Goal: Transaction & Acquisition: Download file/media

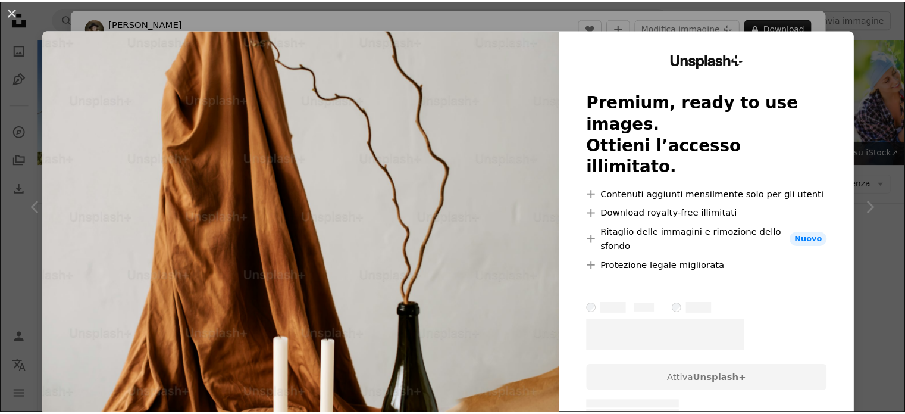
scroll to position [853, 0]
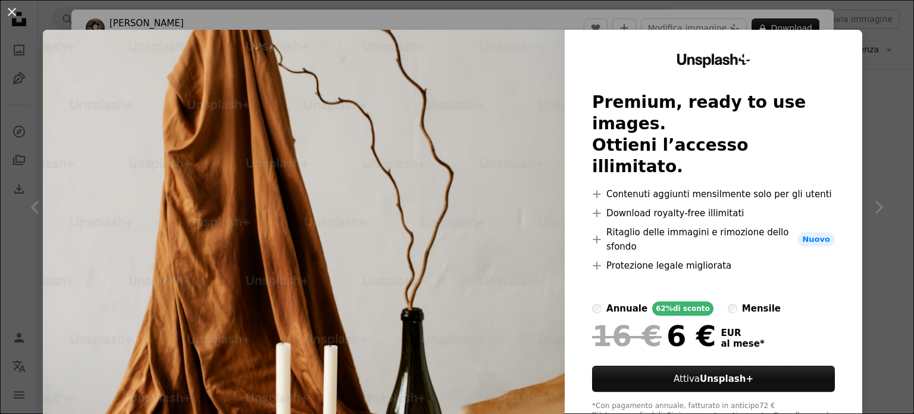
click at [863, 71] on div "An X shape Unsplash+ Premium, ready to use images. Ottieni l’accesso illimitato…" at bounding box center [457, 207] width 914 height 414
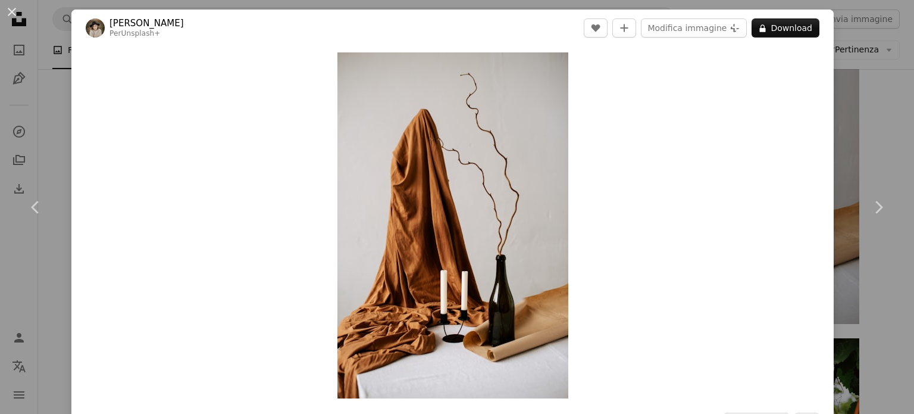
click at [861, 73] on div "An X shape Chevron left Chevron right [PERSON_NAME] Per Unsplash+ A heart A plu…" at bounding box center [457, 207] width 914 height 414
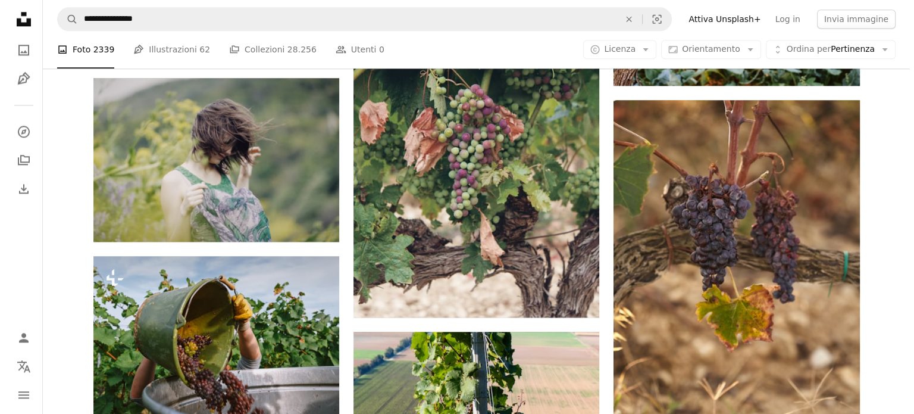
scroll to position [1433, 0]
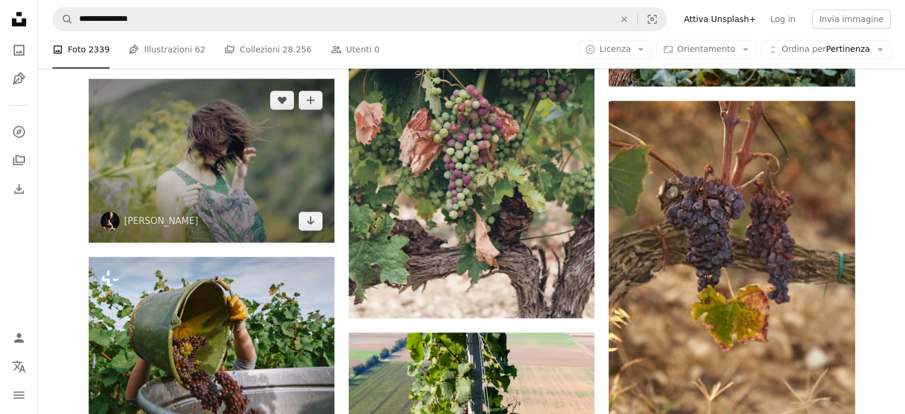
click at [229, 181] on img at bounding box center [212, 161] width 246 height 164
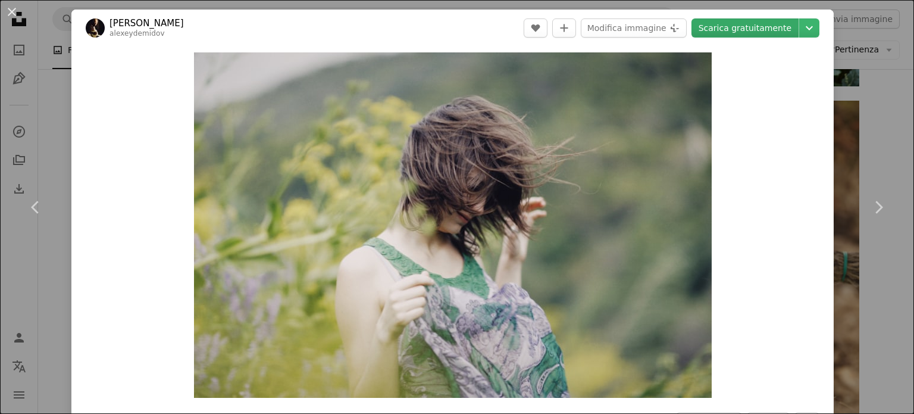
click at [730, 22] on link "Scarica gratuitamente" at bounding box center [745, 27] width 107 height 19
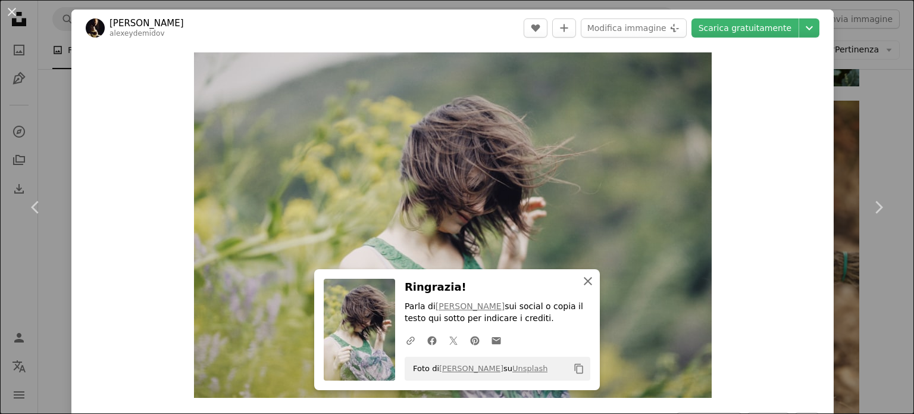
click at [584, 279] on icon "button" at bounding box center [588, 281] width 8 height 8
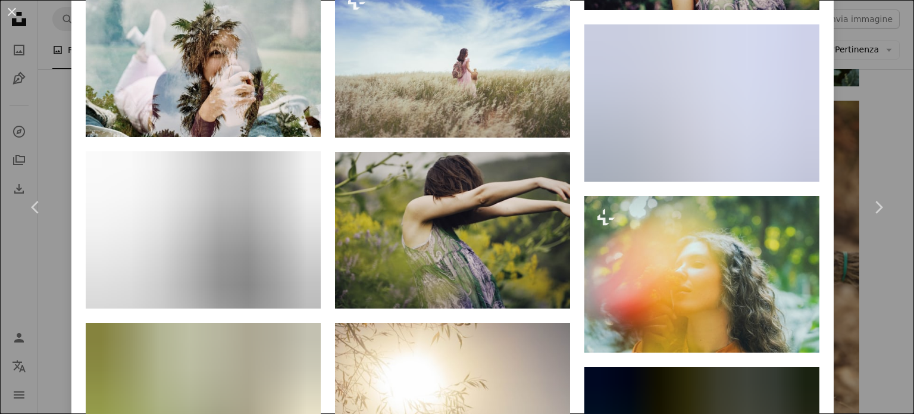
scroll to position [2345, 0]
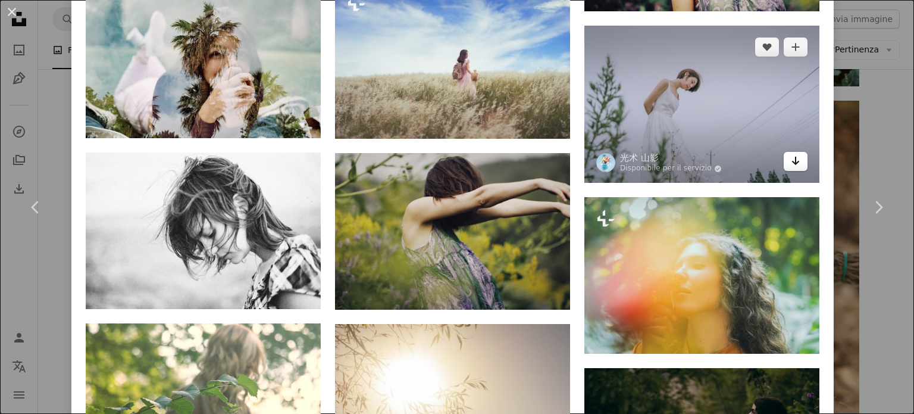
click at [791, 154] on icon "Arrow pointing down" at bounding box center [796, 161] width 10 height 14
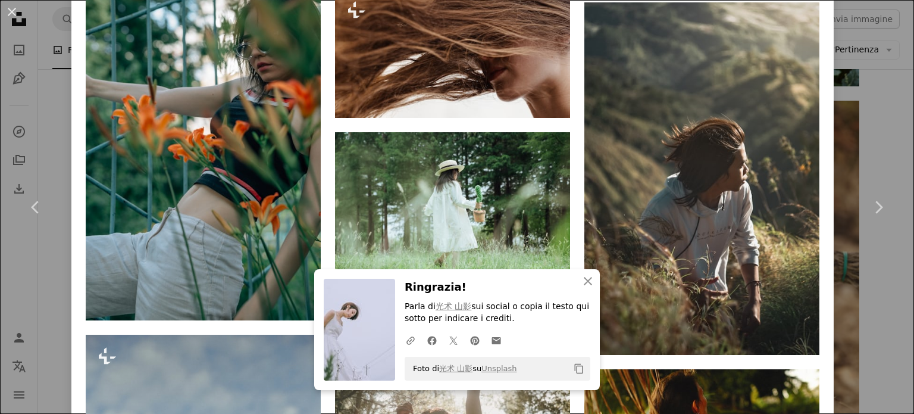
scroll to position [4437, 0]
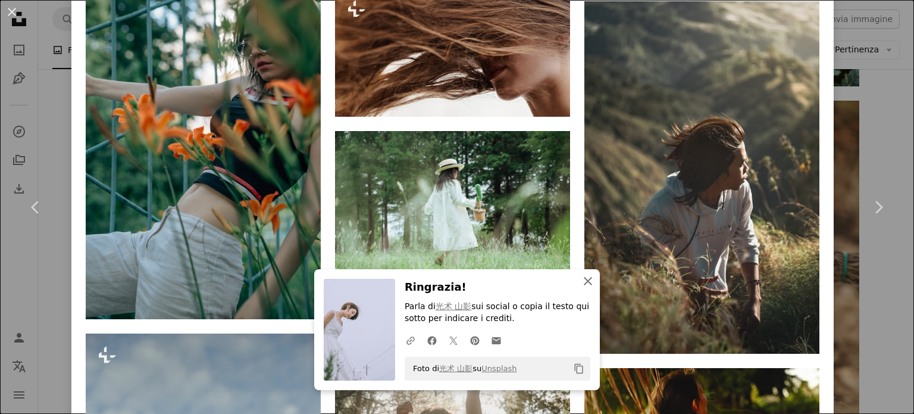
click at [584, 283] on icon "button" at bounding box center [588, 281] width 8 height 8
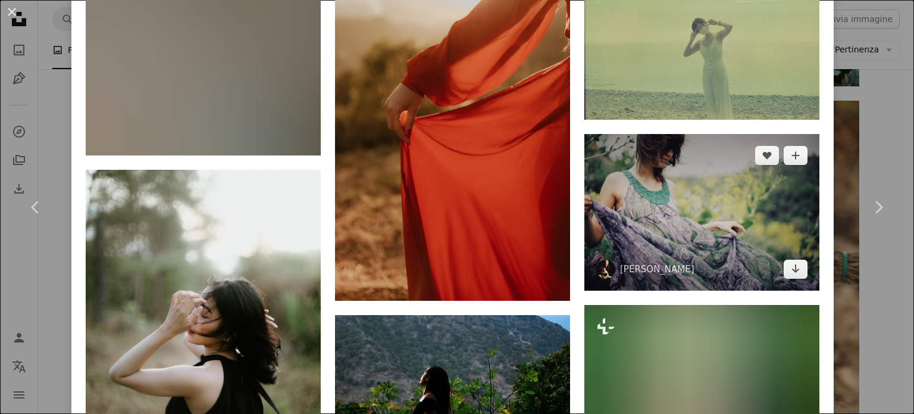
scroll to position [5526, 0]
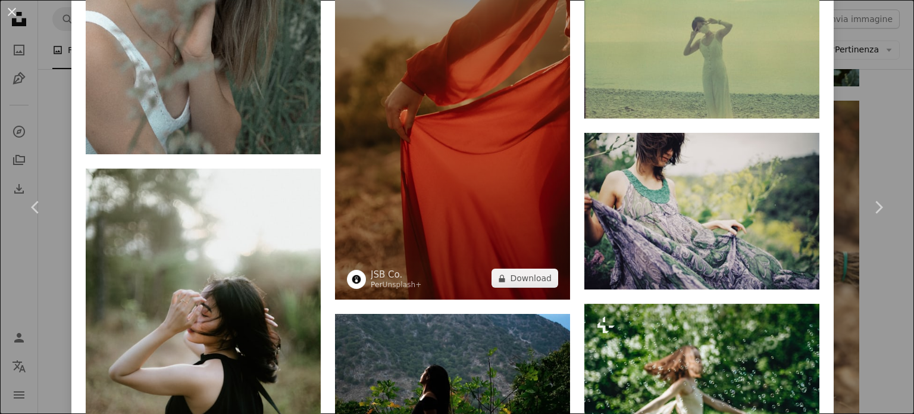
click at [452, 81] on img at bounding box center [452, 123] width 235 height 353
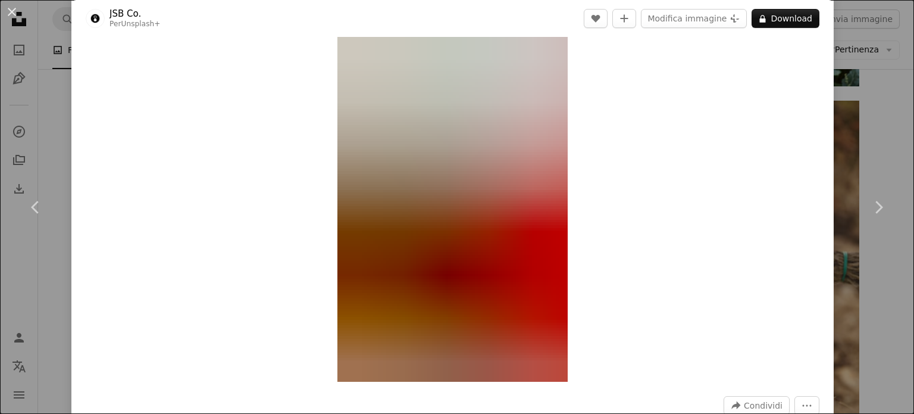
scroll to position [17, 0]
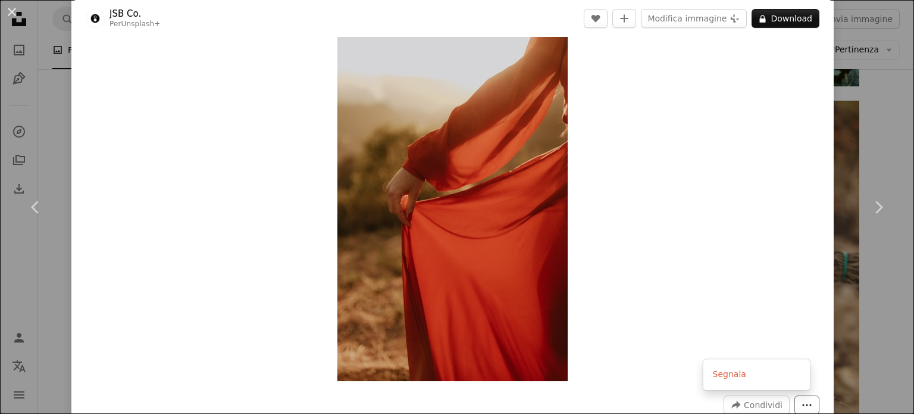
click at [805, 404] on button "More Actions" at bounding box center [806, 404] width 25 height 19
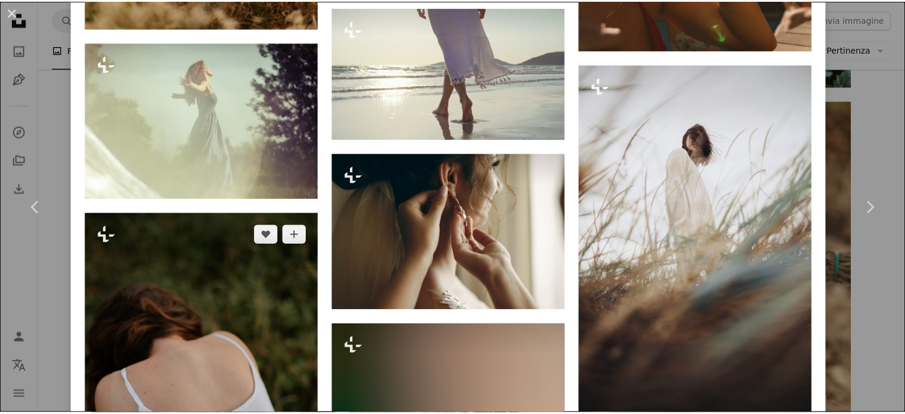
scroll to position [5476, 0]
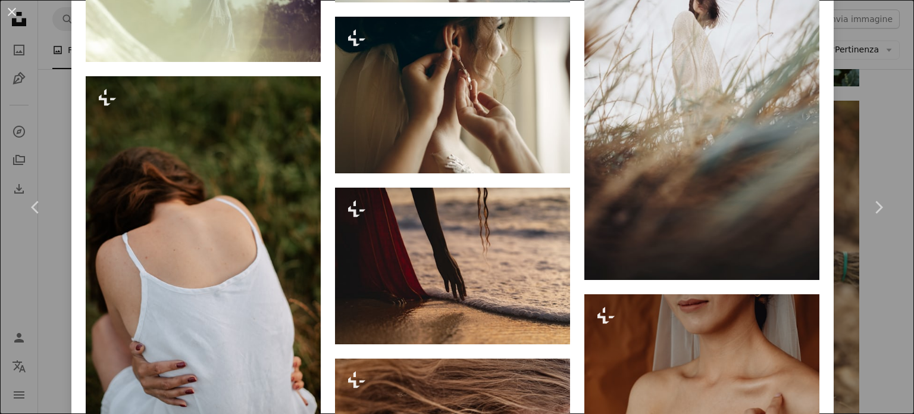
click at [893, 107] on div "An X shape Chevron left Chevron right JSB Co. Per Unsplash+ A heart A plus sign…" at bounding box center [457, 207] width 914 height 414
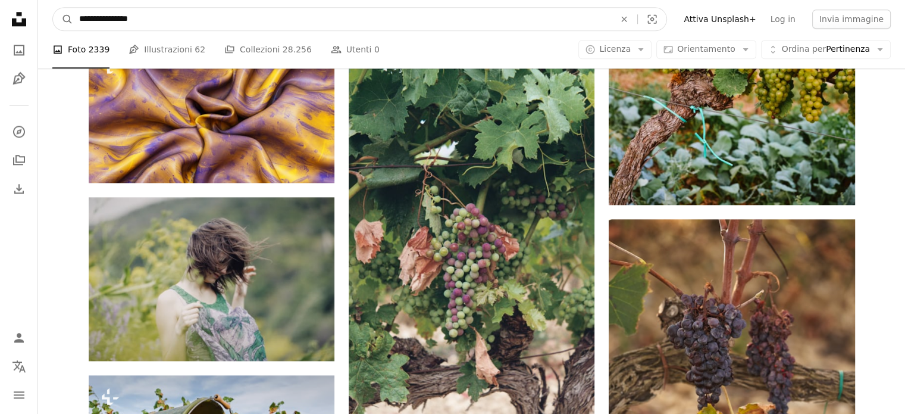
drag, startPoint x: 186, startPoint y: 16, endPoint x: 0, endPoint y: -15, distance: 188.2
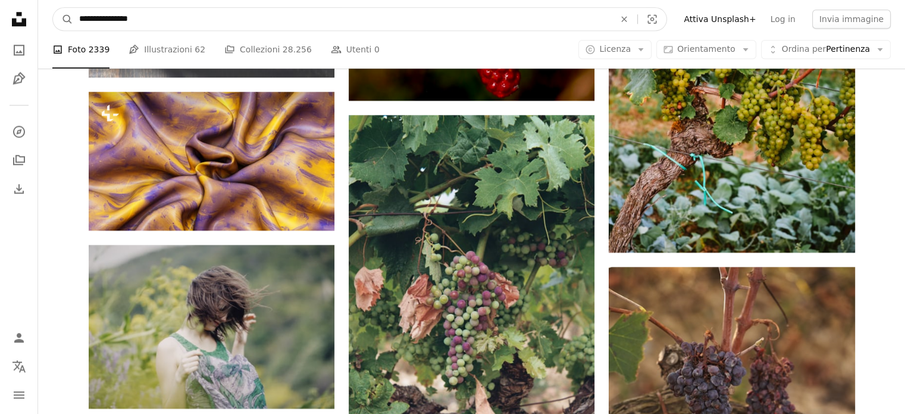
type input "**********"
click at [53, 8] on button "A magnifying glass" at bounding box center [63, 19] width 20 height 23
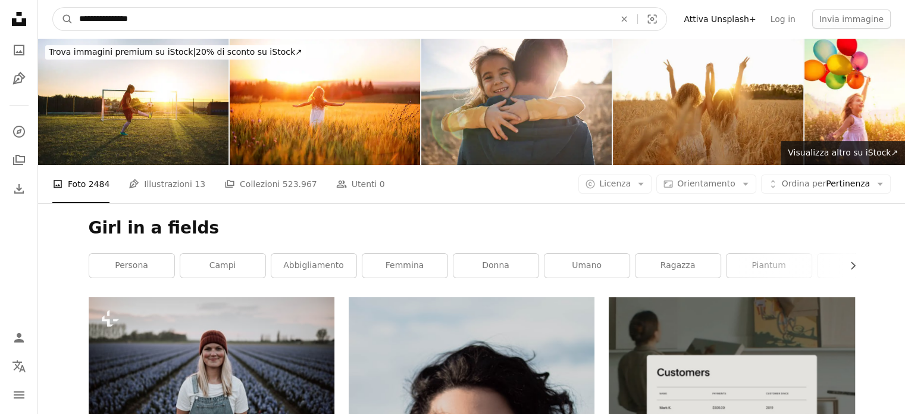
click at [212, 21] on input "**********" at bounding box center [342, 19] width 538 height 23
type input "**********"
click at [53, 8] on button "A magnifying glass" at bounding box center [63, 19] width 20 height 23
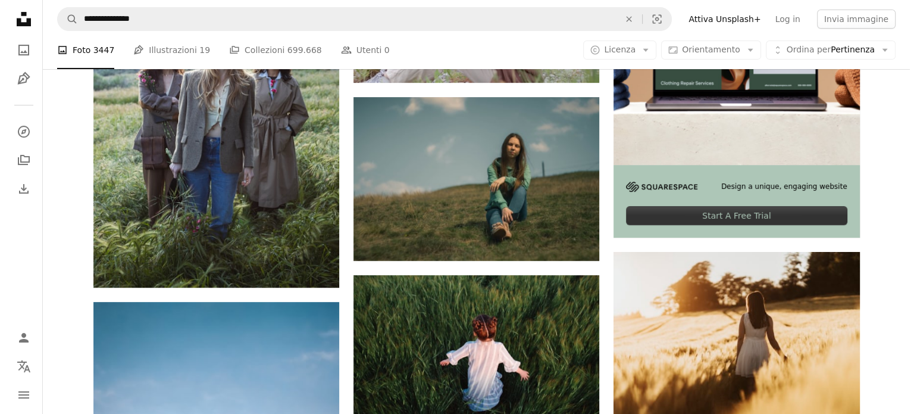
scroll to position [380, 0]
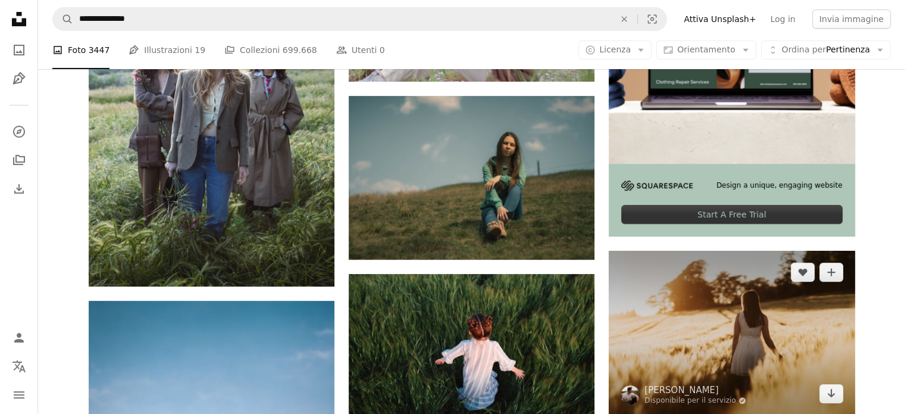
click at [725, 338] on img at bounding box center [732, 333] width 246 height 164
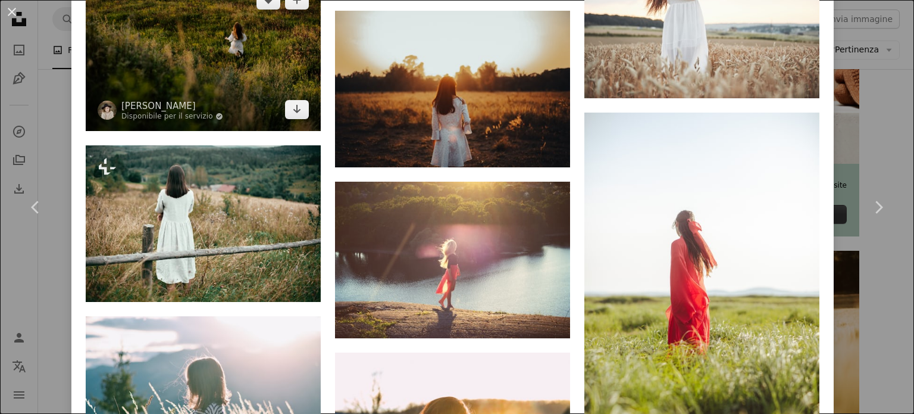
scroll to position [4851, 0]
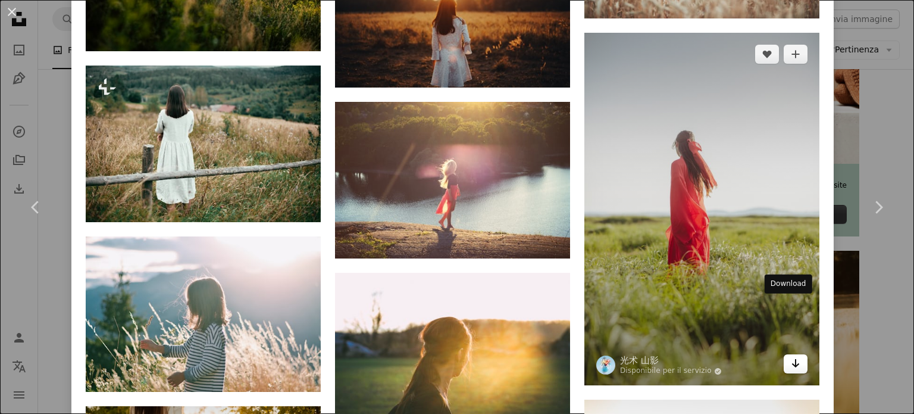
click at [797, 354] on link "Arrow pointing down" at bounding box center [796, 363] width 24 height 19
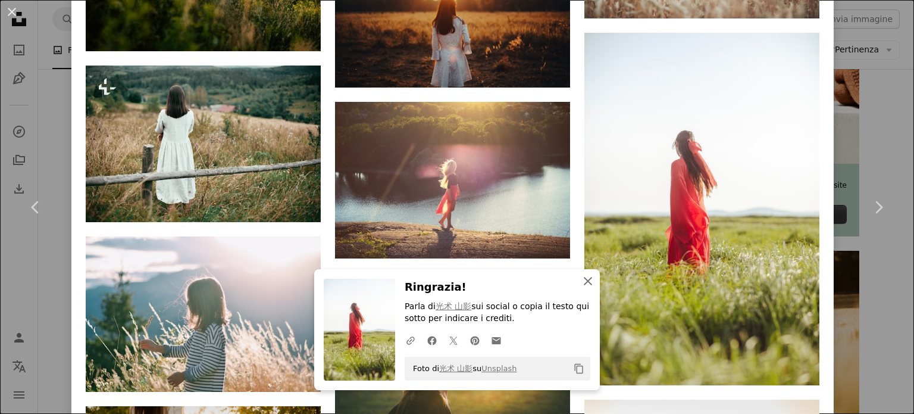
click at [576, 285] on button "An X shape Chiudi" at bounding box center [588, 281] width 24 height 24
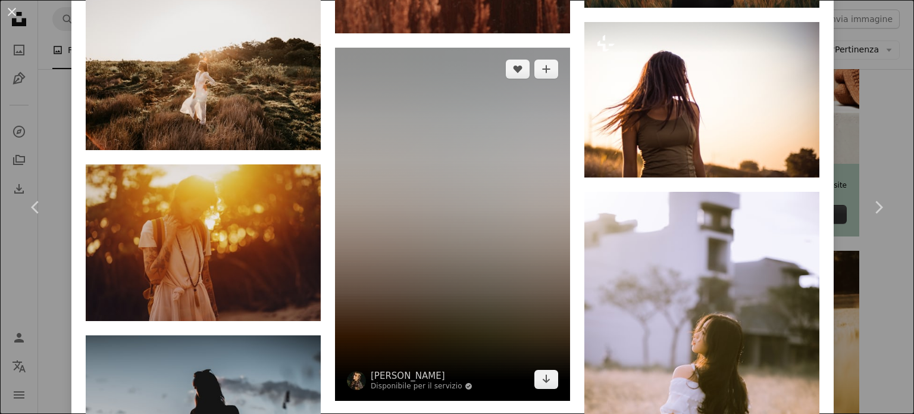
scroll to position [7224, 0]
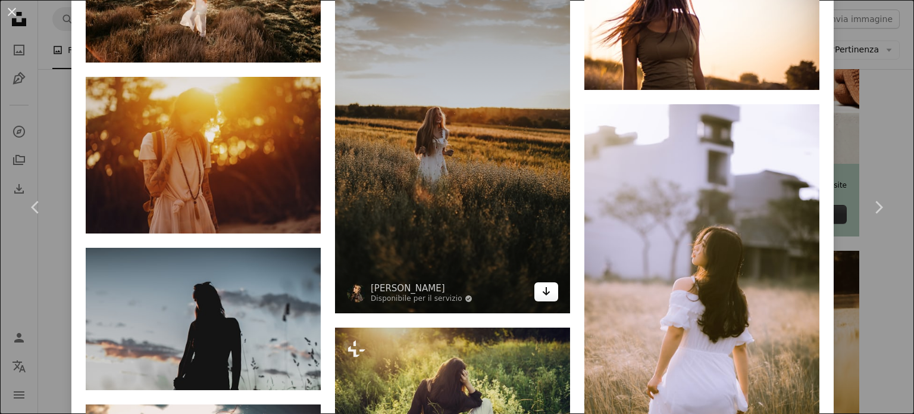
click at [543, 284] on icon "Arrow pointing down" at bounding box center [547, 291] width 10 height 14
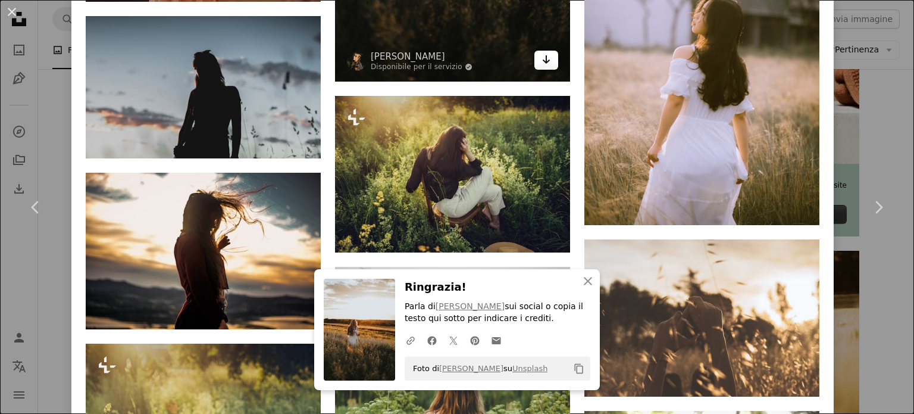
scroll to position [7472, 0]
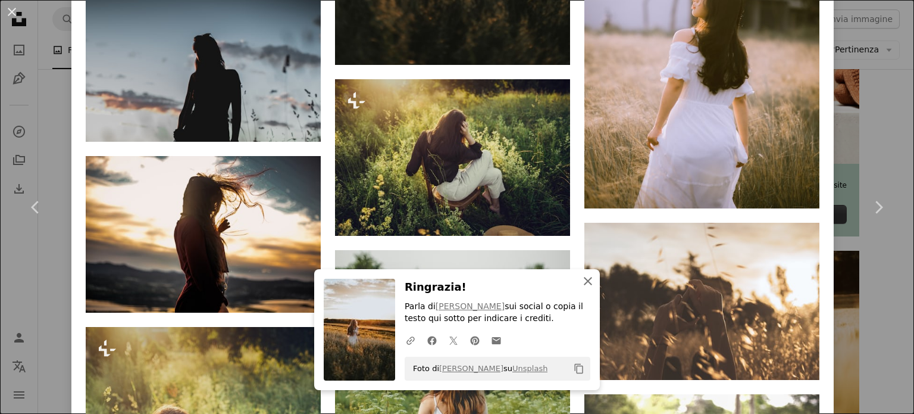
click at [585, 278] on icon "An X shape" at bounding box center [588, 281] width 14 height 14
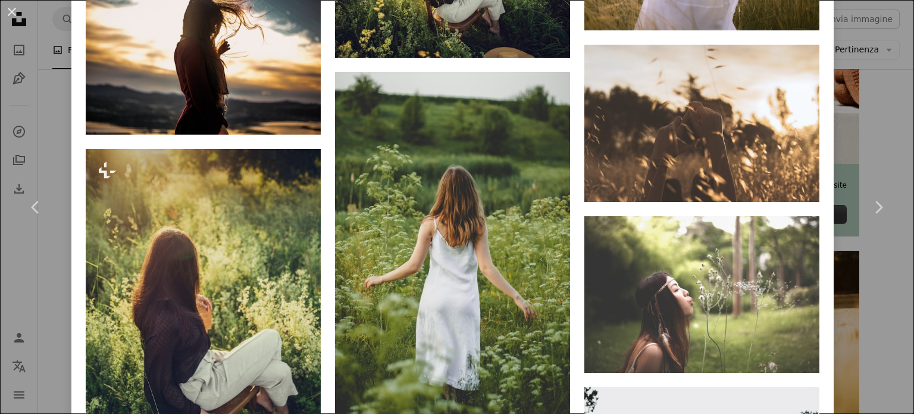
scroll to position [7650, 0]
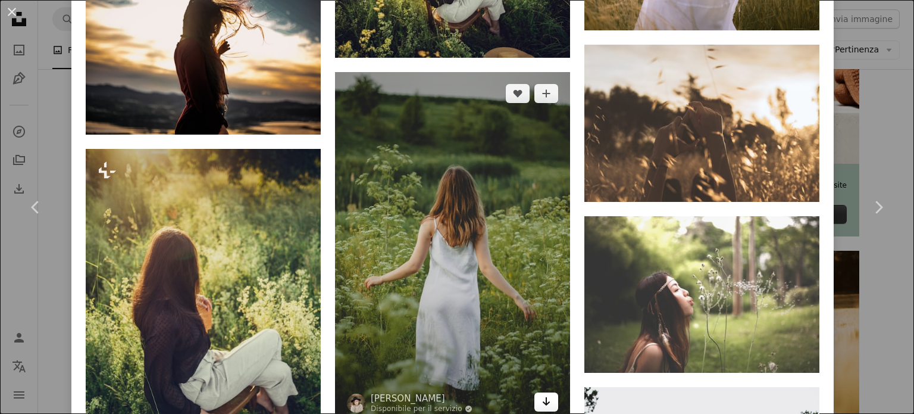
click at [550, 392] on link "Arrow pointing down" at bounding box center [546, 401] width 24 height 19
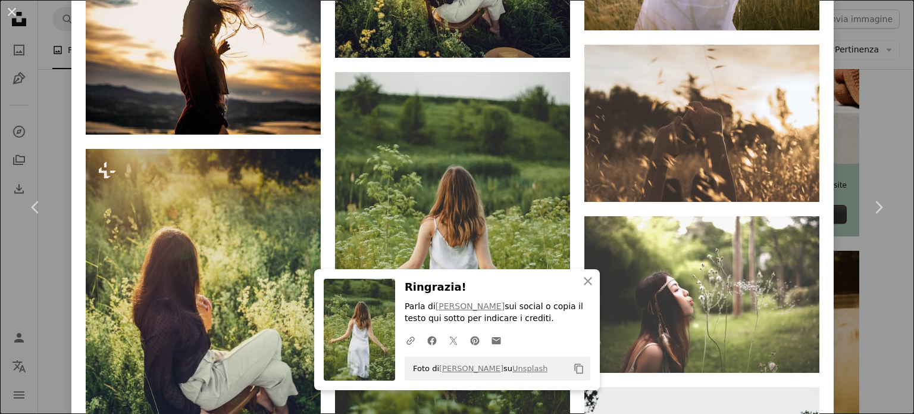
click at [571, 279] on h3 "Ringrazia!" at bounding box center [498, 287] width 186 height 17
click at [584, 281] on icon "button" at bounding box center [588, 281] width 8 height 8
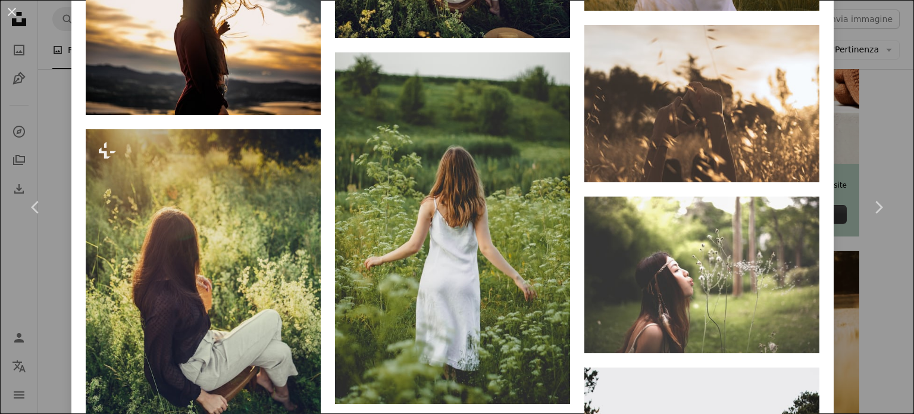
scroll to position [7670, 0]
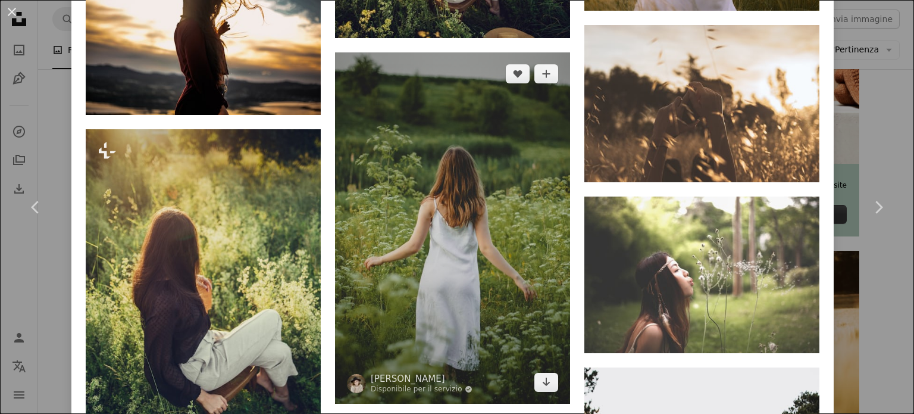
click at [467, 151] on img at bounding box center [452, 227] width 235 height 351
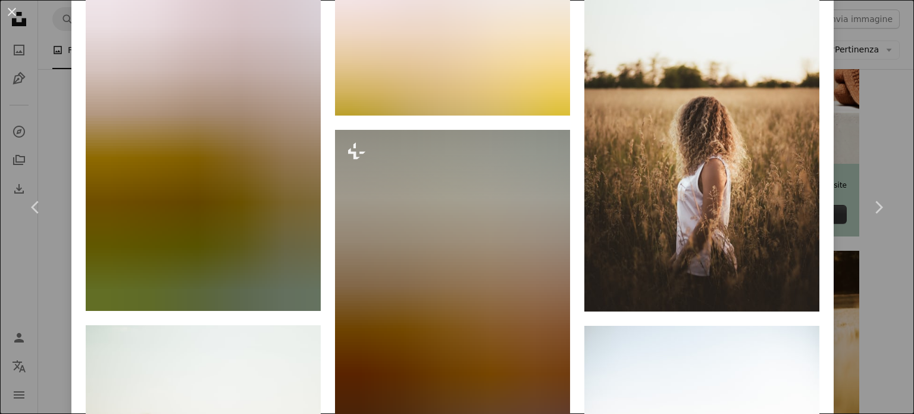
scroll to position [867, 0]
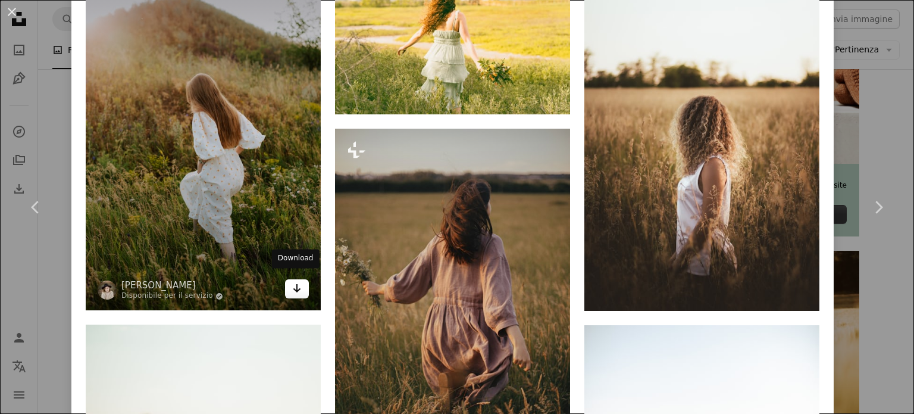
click at [298, 284] on icon "Arrow pointing down" at bounding box center [297, 288] width 10 height 14
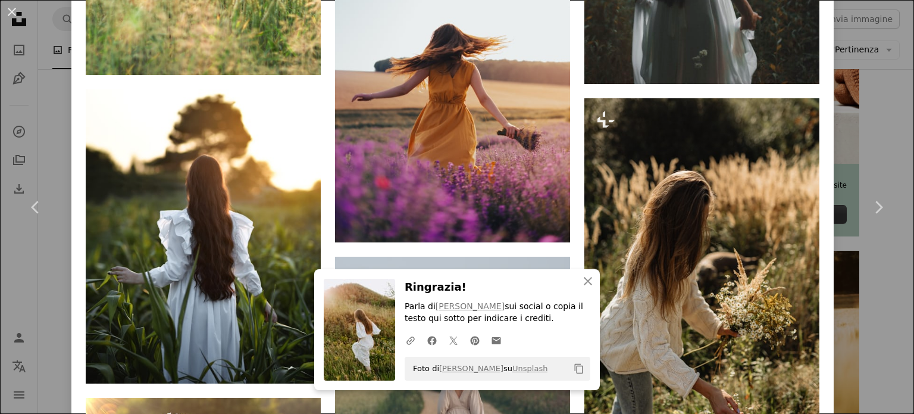
scroll to position [4199, 0]
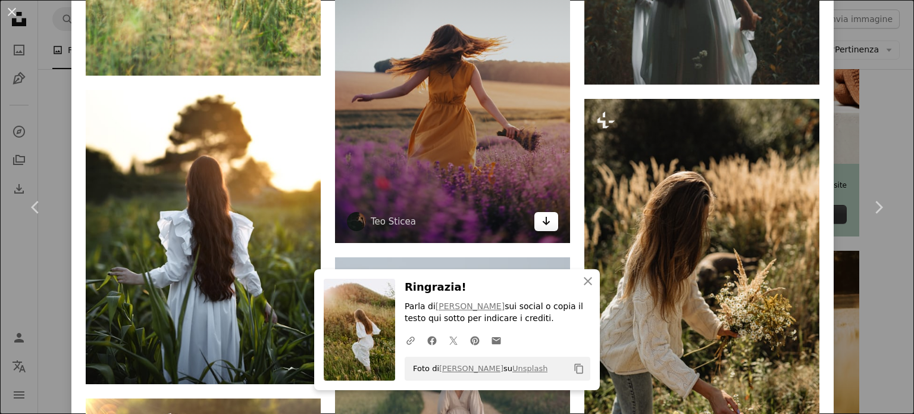
click at [542, 214] on icon "Arrow pointing down" at bounding box center [547, 221] width 10 height 14
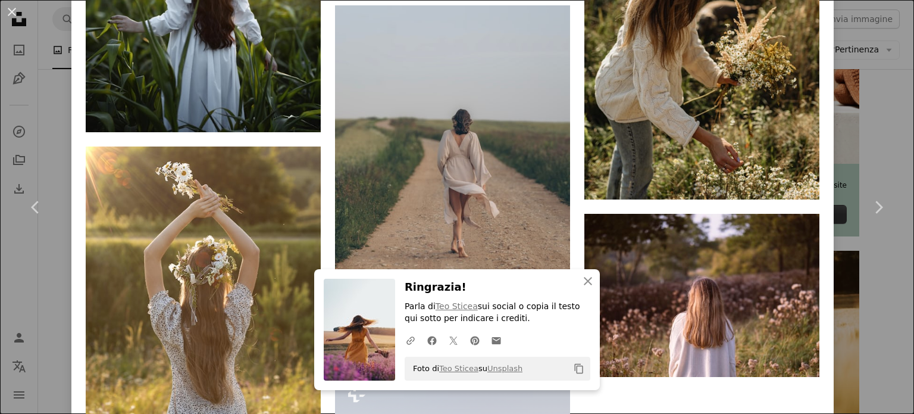
scroll to position [4535, 0]
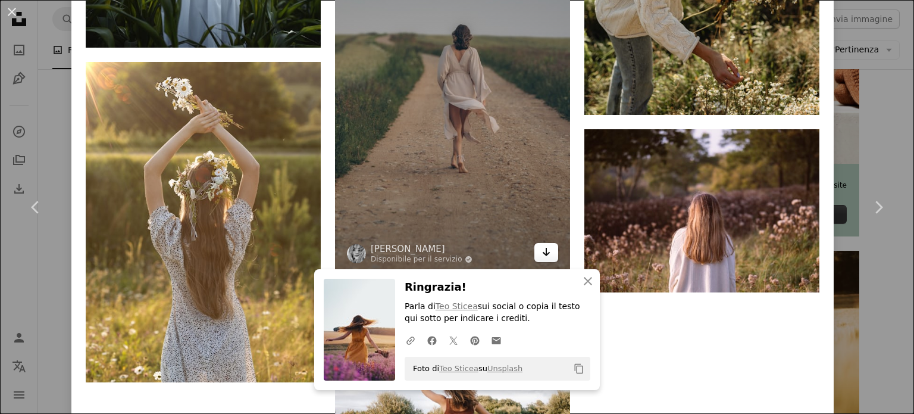
click at [550, 243] on link "Arrow pointing down" at bounding box center [546, 252] width 24 height 19
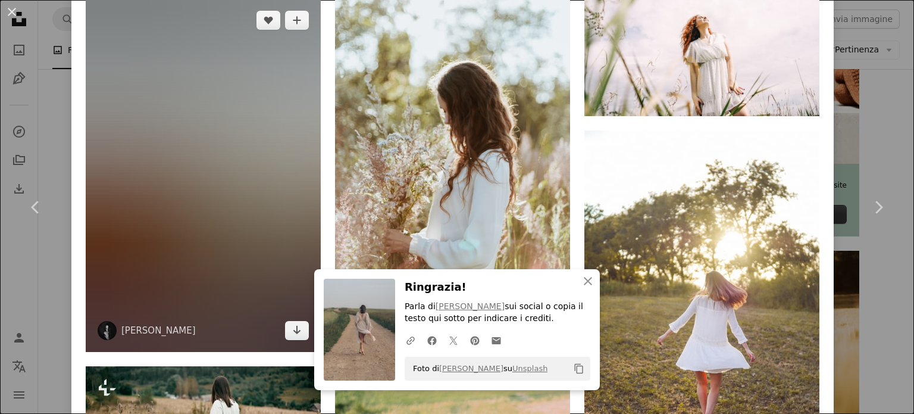
scroll to position [5249, 0]
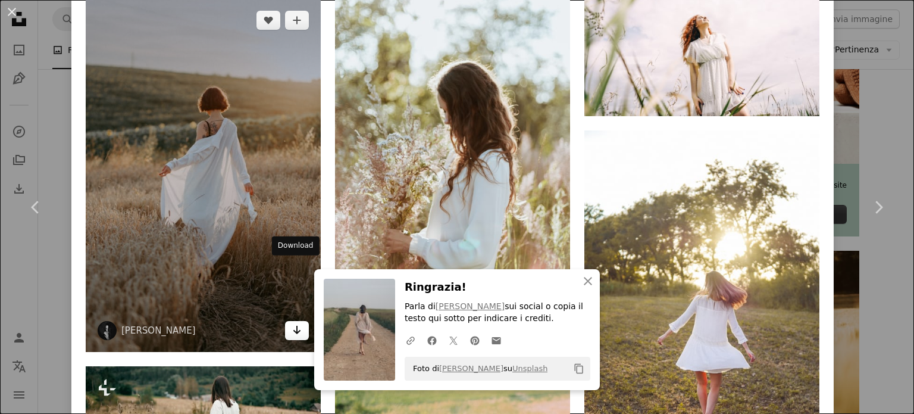
click at [298, 321] on link "Arrow pointing down" at bounding box center [297, 330] width 24 height 19
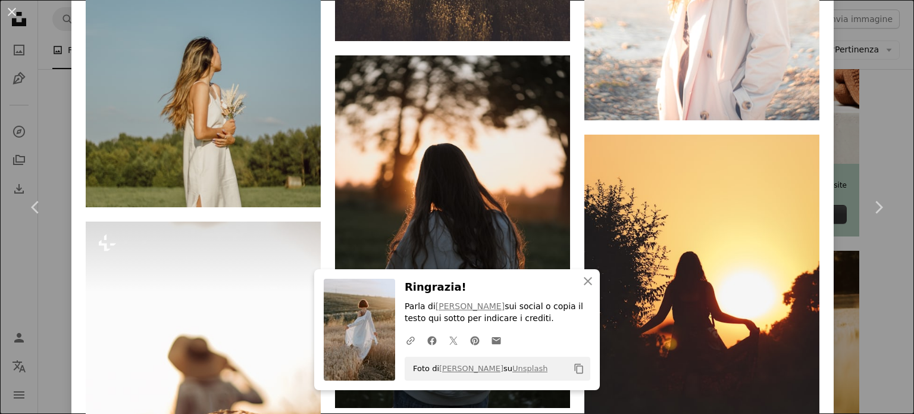
scroll to position [6447, 0]
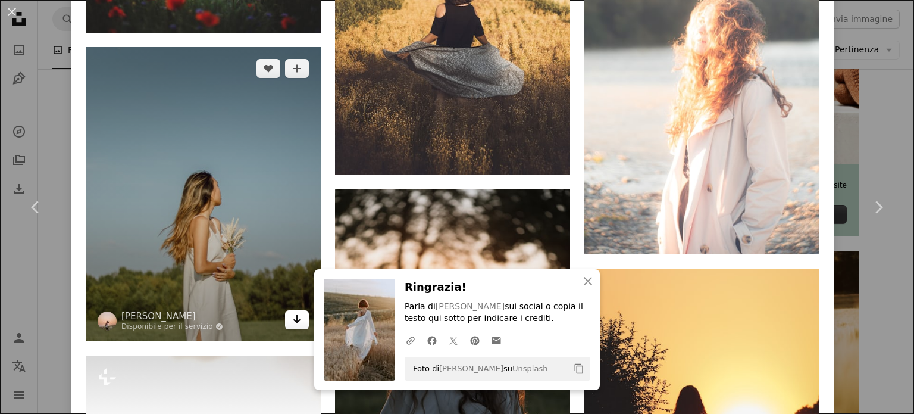
click at [292, 312] on icon "Arrow pointing down" at bounding box center [297, 319] width 10 height 14
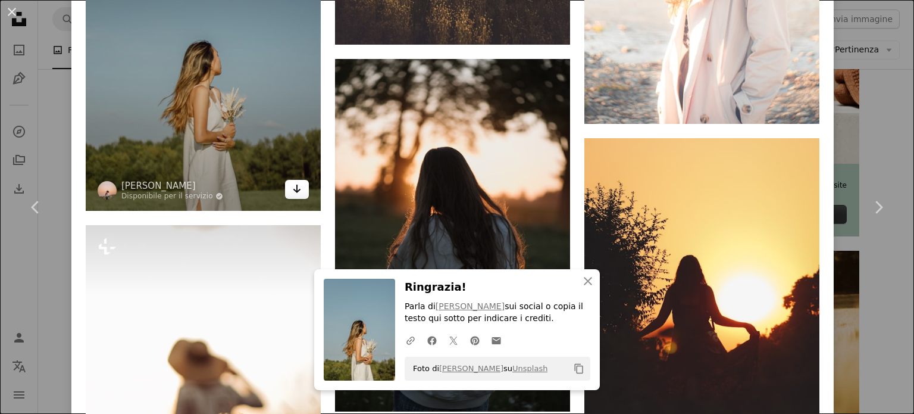
scroll to position [6578, 0]
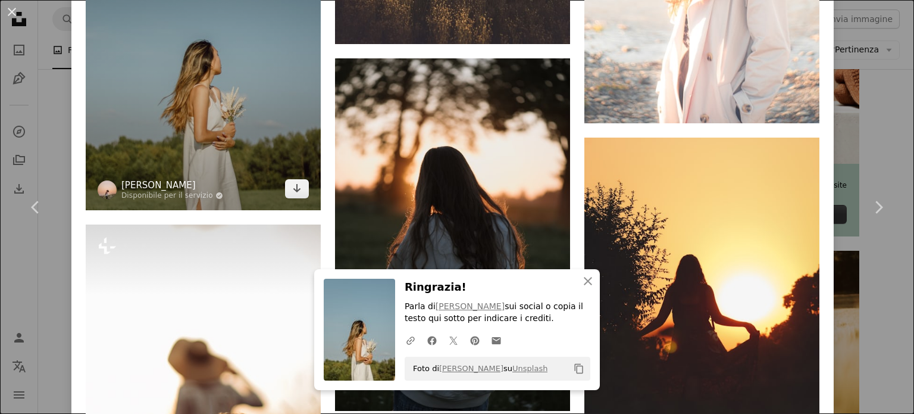
click at [129, 179] on link "[PERSON_NAME]" at bounding box center [172, 185] width 102 height 12
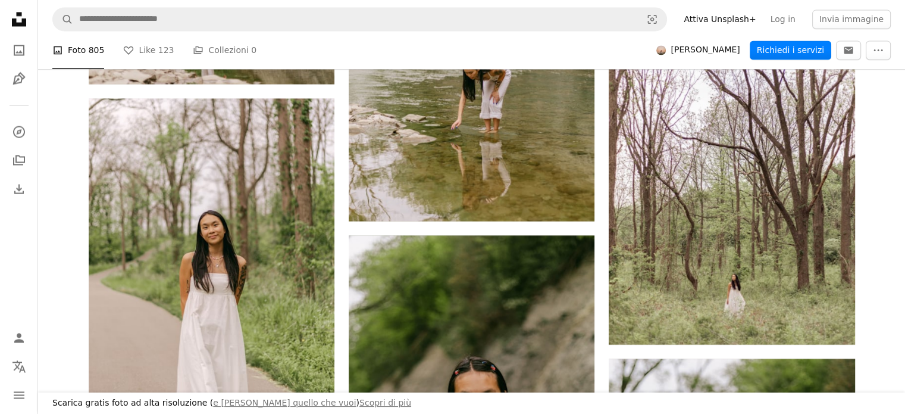
scroll to position [2114, 0]
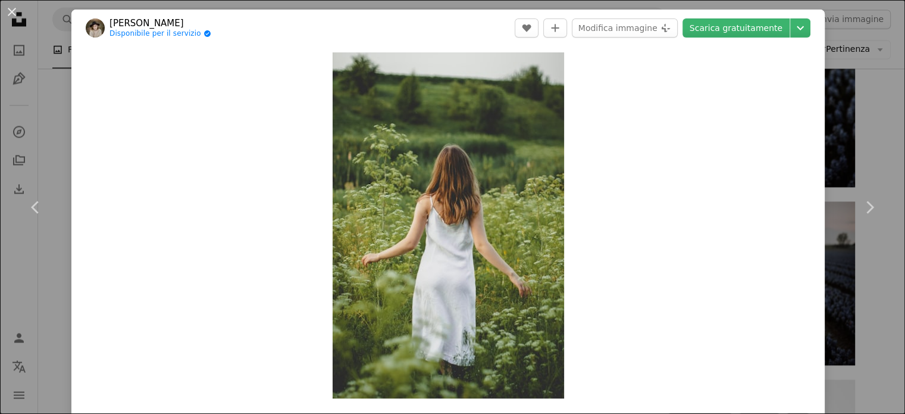
click at [47, 35] on div "An X shape Chevron left Chevron right [PERSON_NAME] Disponibile per il servizio…" at bounding box center [452, 207] width 905 height 414
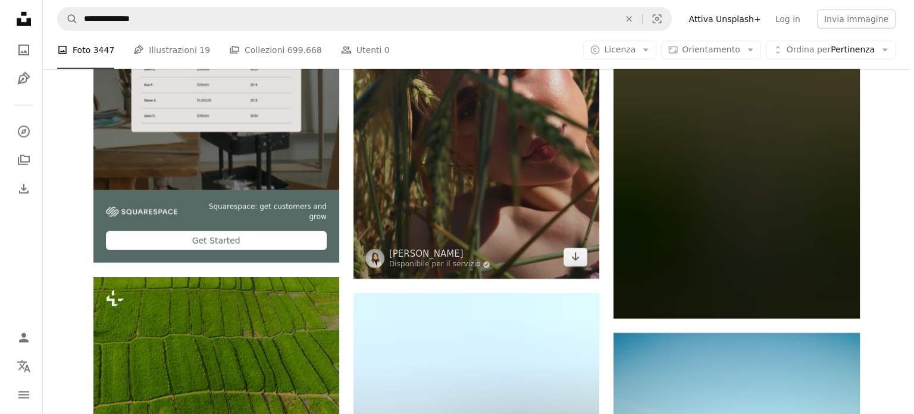
scroll to position [3441, 0]
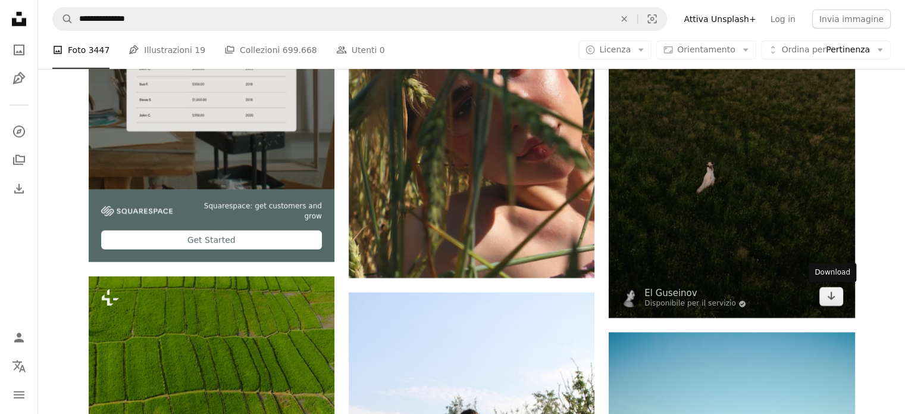
click at [846, 296] on img at bounding box center [732, 153] width 246 height 329
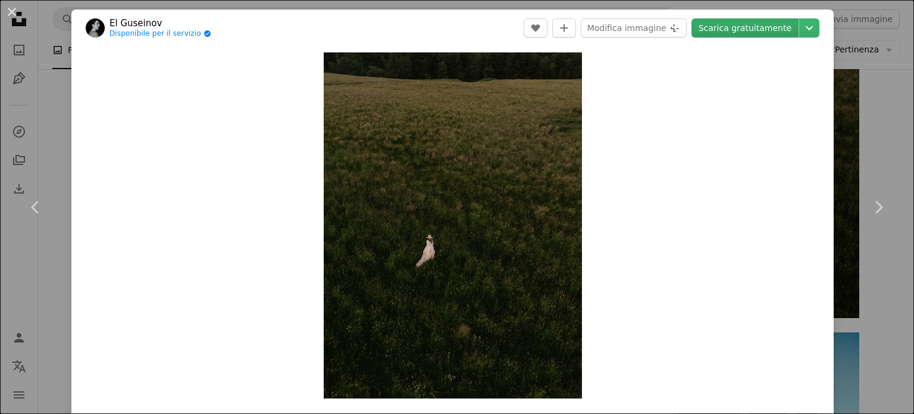
click at [739, 26] on link "Scarica gratuitamente" at bounding box center [745, 27] width 107 height 19
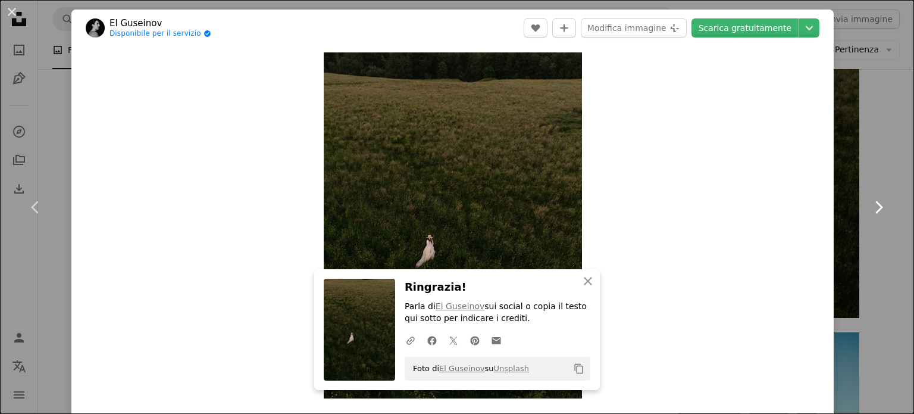
click at [871, 166] on link "Chevron right" at bounding box center [878, 207] width 71 height 114
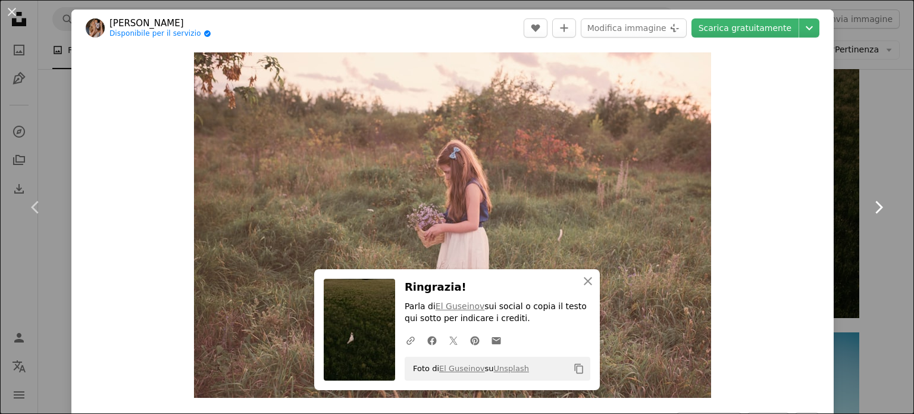
scroll to position [578, 0]
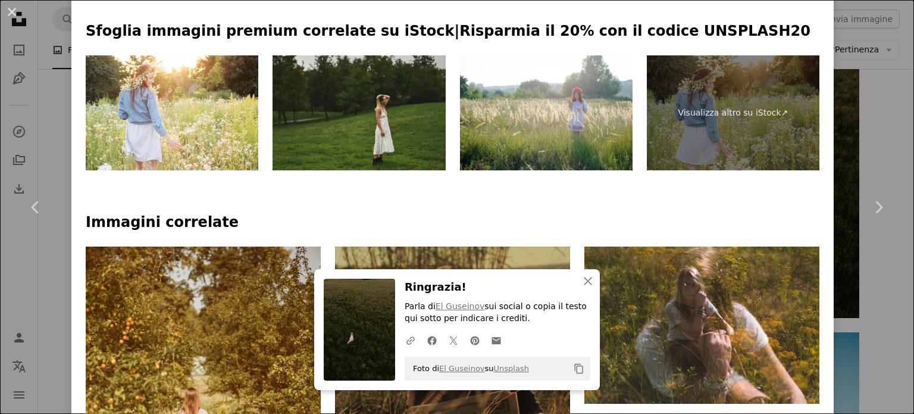
click at [907, 132] on html "**********" at bounding box center [457, 228] width 914 height 7338
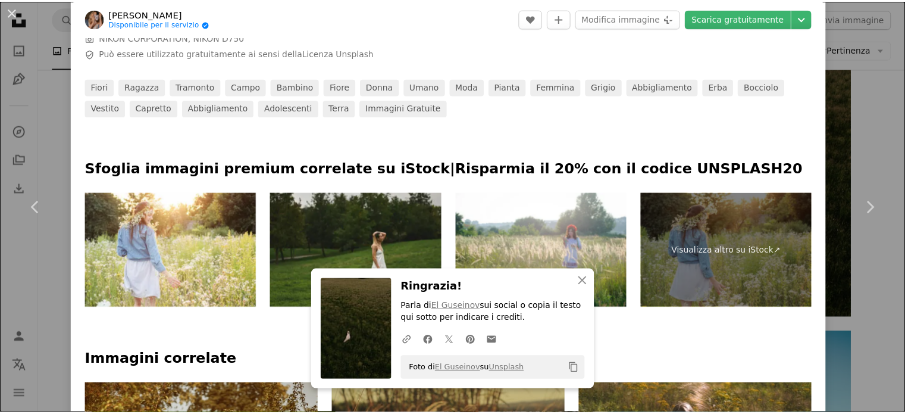
scroll to position [428, 0]
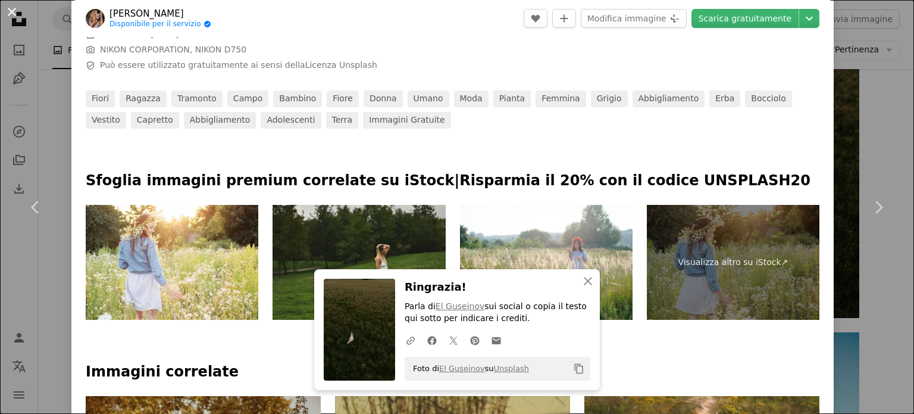
click at [12, 19] on button "An X shape" at bounding box center [12, 12] width 14 height 14
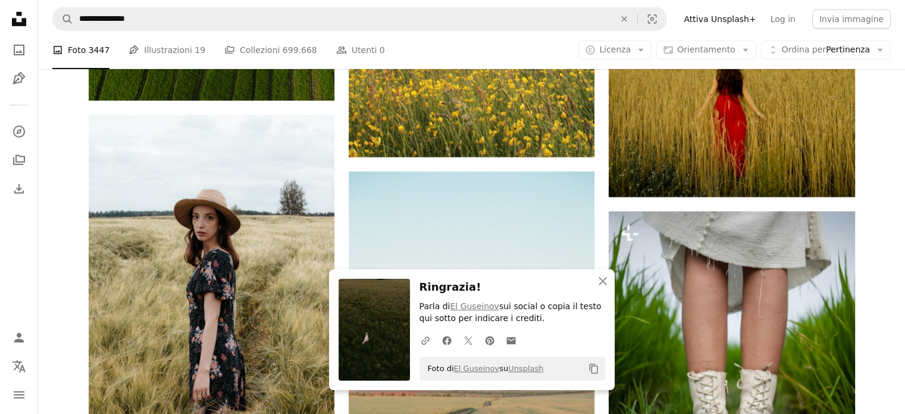
scroll to position [3944, 0]
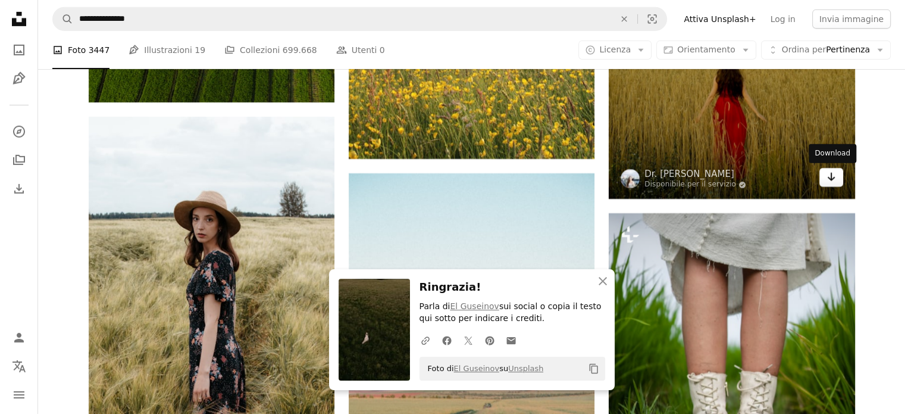
click at [838, 180] on link "Arrow pointing down" at bounding box center [831, 177] width 24 height 19
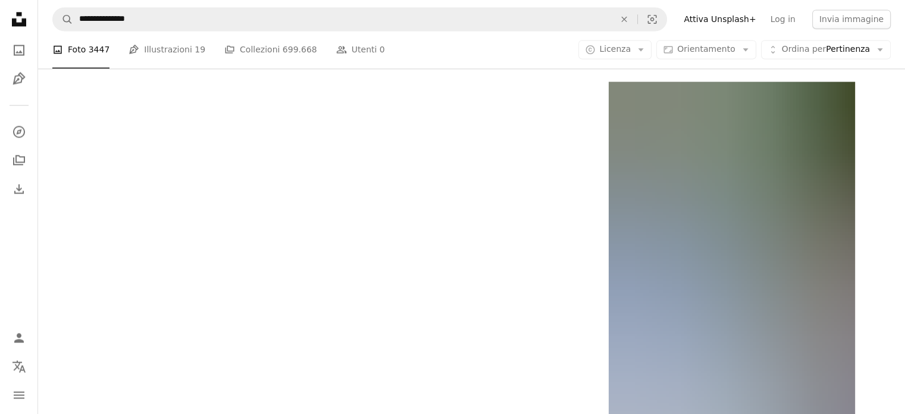
scroll to position [6319, 0]
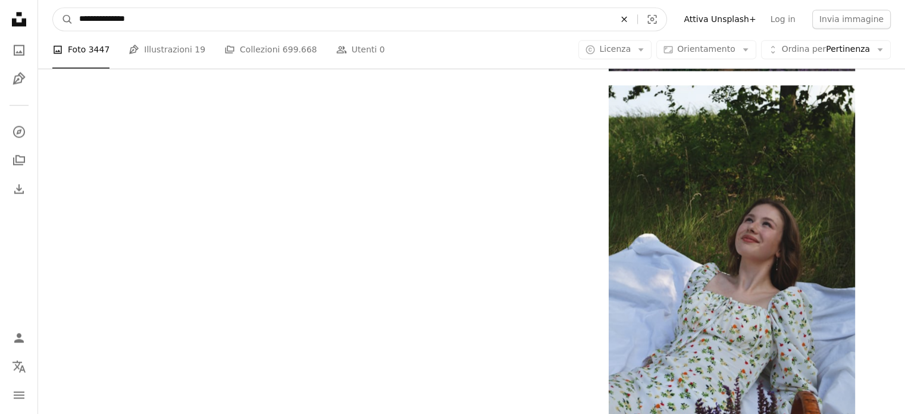
click at [627, 20] on icon "Trova visual in tutto il sito" at bounding box center [624, 18] width 5 height 5
type input "**********"
click at [53, 8] on button "A magnifying glass" at bounding box center [63, 19] width 20 height 23
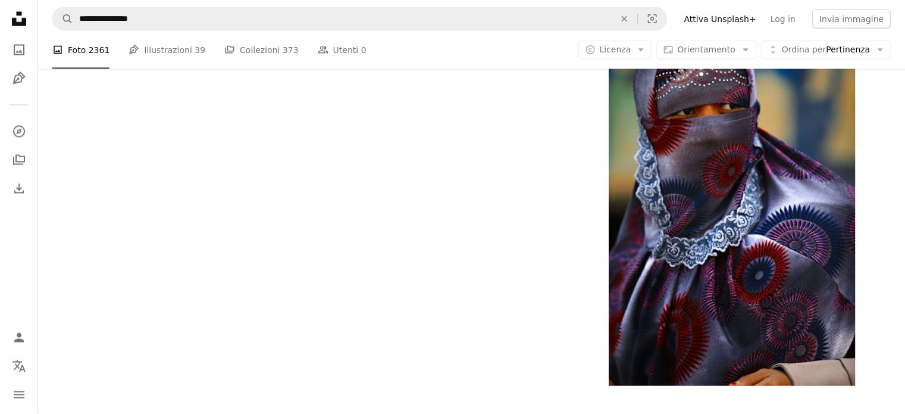
scroll to position [2326, 0]
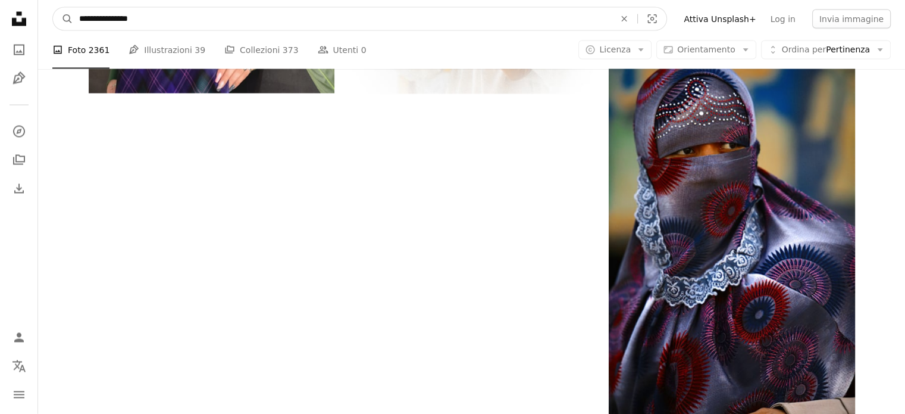
click at [229, 22] on input "**********" at bounding box center [342, 19] width 538 height 23
click at [121, 21] on input "**********" at bounding box center [342, 19] width 538 height 23
type input "**********"
click at [53, 8] on button "A magnifying glass" at bounding box center [63, 19] width 20 height 23
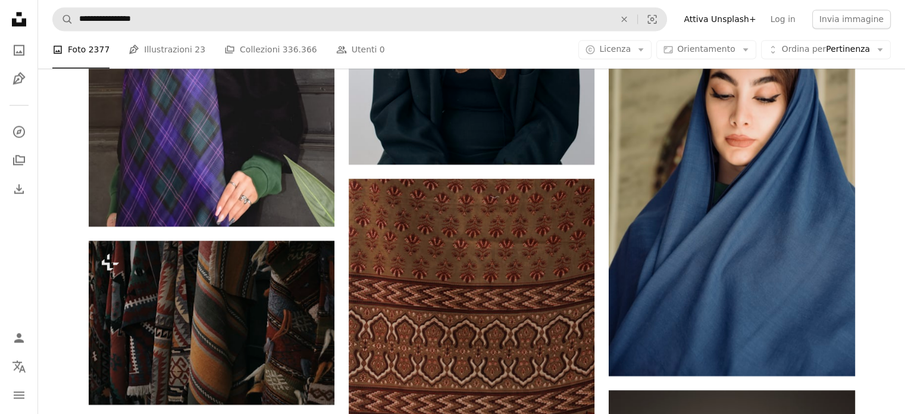
scroll to position [1765, 0]
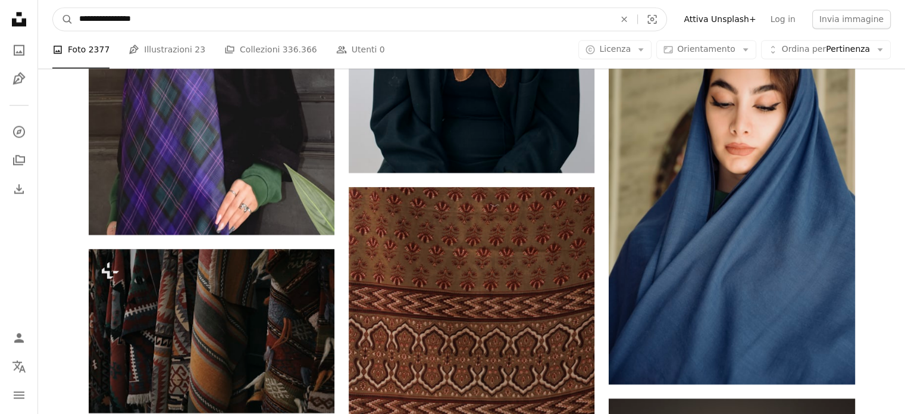
click at [95, 23] on input "**********" at bounding box center [342, 19] width 538 height 23
click at [111, 18] on input "**********" at bounding box center [342, 19] width 538 height 23
type input "**********"
click at [53, 8] on button "A magnifying glass" at bounding box center [63, 19] width 20 height 23
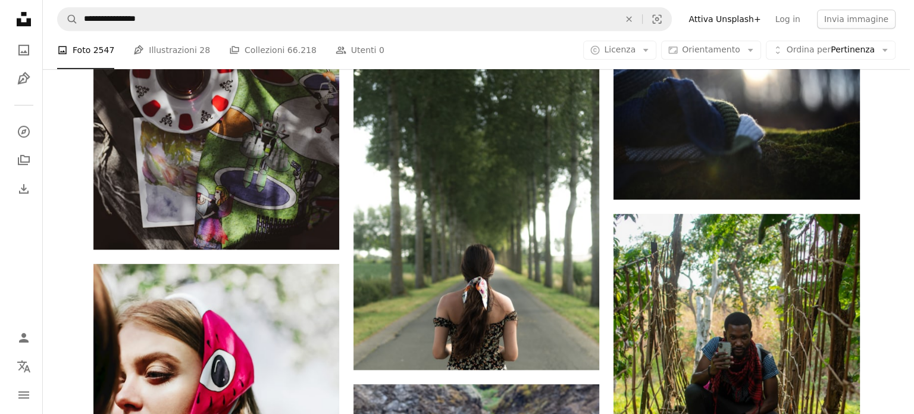
scroll to position [595, 0]
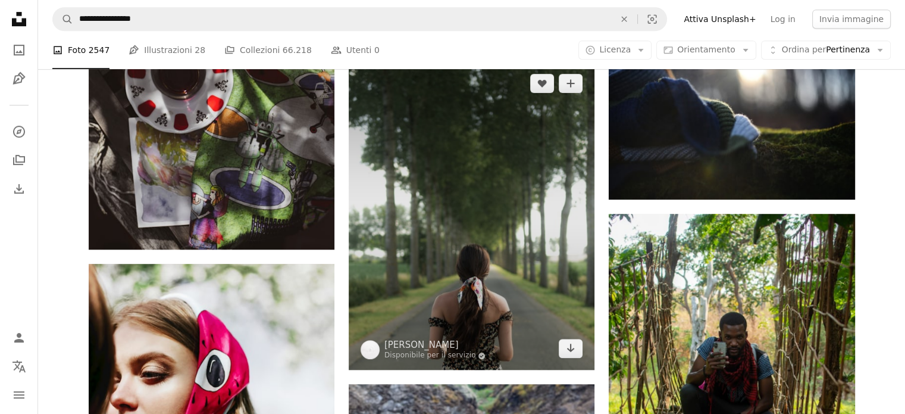
click at [455, 227] on img at bounding box center [472, 216] width 246 height 308
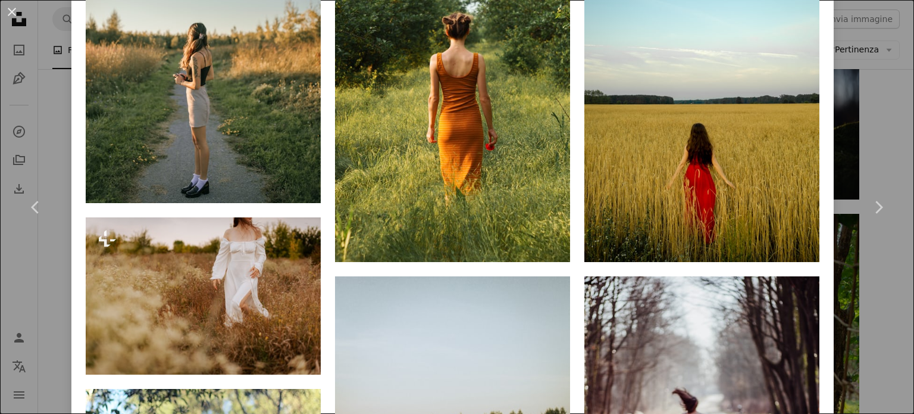
scroll to position [957, 0]
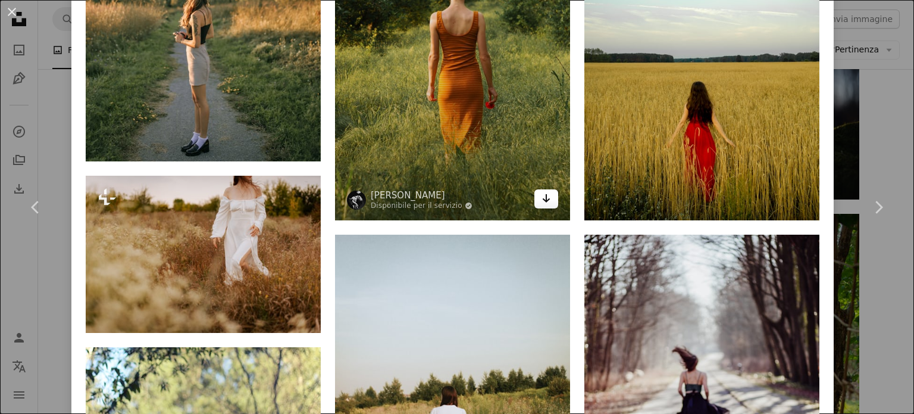
click at [545, 193] on link "Arrow pointing down" at bounding box center [546, 198] width 24 height 19
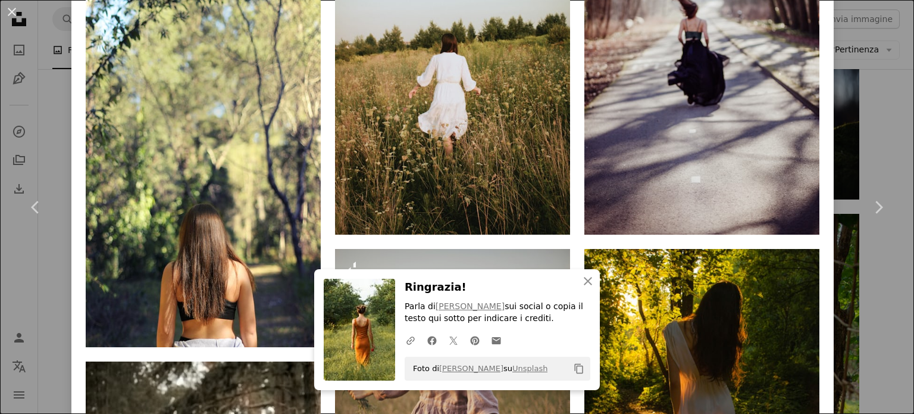
scroll to position [1310, 0]
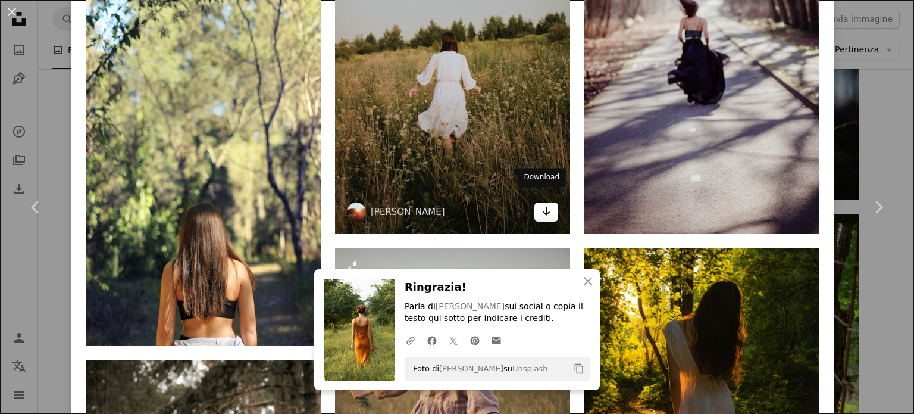
click at [542, 204] on icon "Arrow pointing down" at bounding box center [547, 211] width 10 height 14
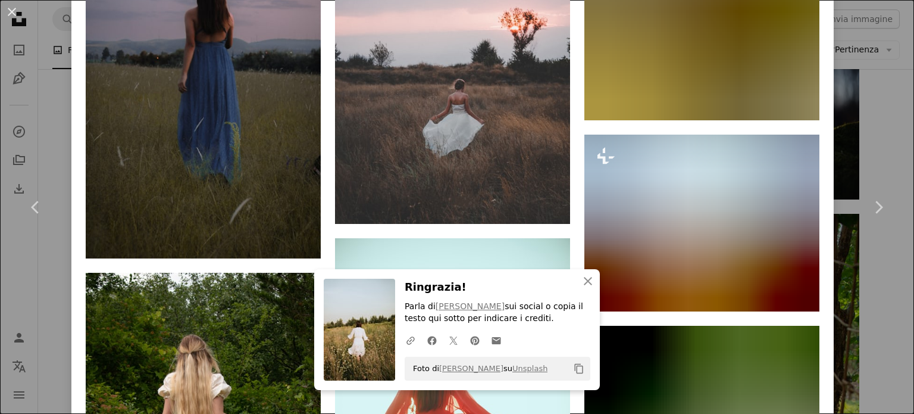
scroll to position [3549, 0]
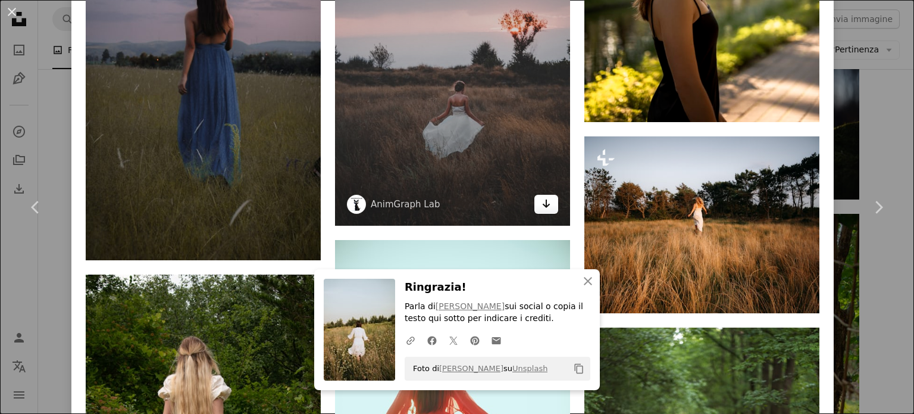
click at [542, 196] on icon "Arrow pointing down" at bounding box center [547, 203] width 10 height 14
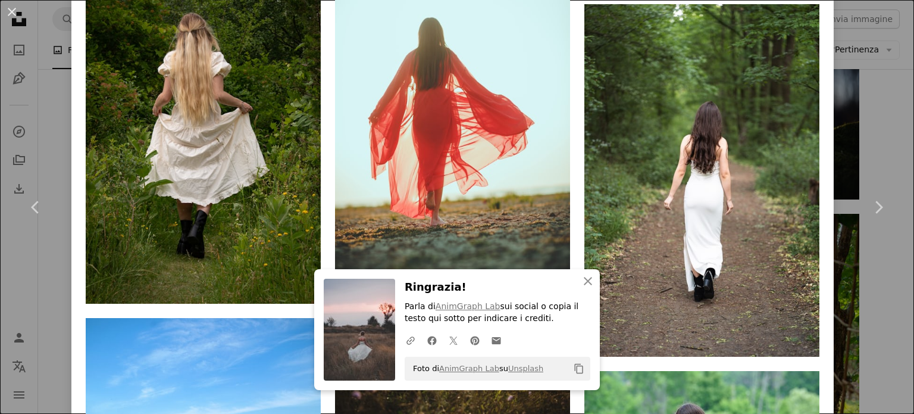
scroll to position [3872, 0]
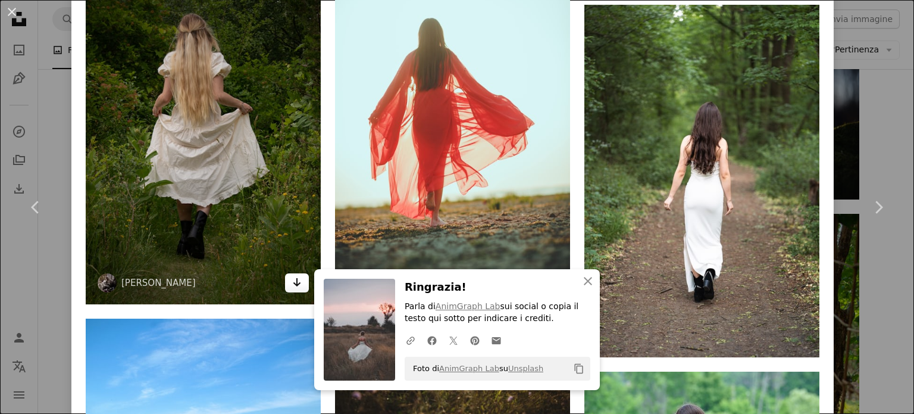
click at [296, 275] on icon "Arrow pointing down" at bounding box center [297, 282] width 10 height 14
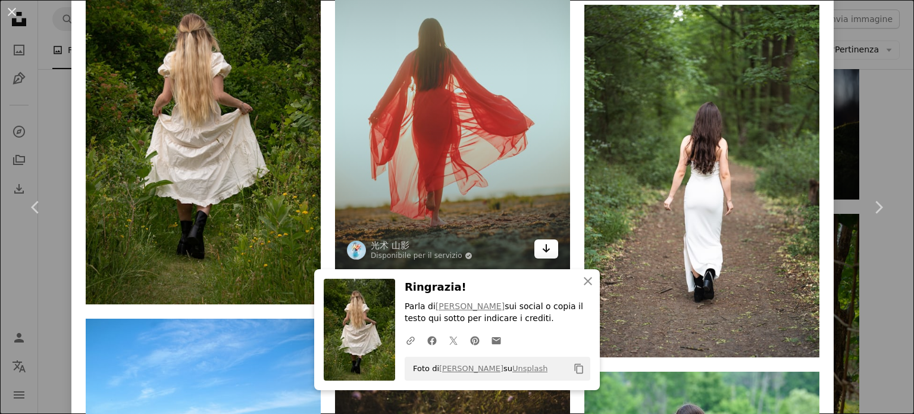
click at [547, 239] on link "Arrow pointing down" at bounding box center [546, 248] width 24 height 19
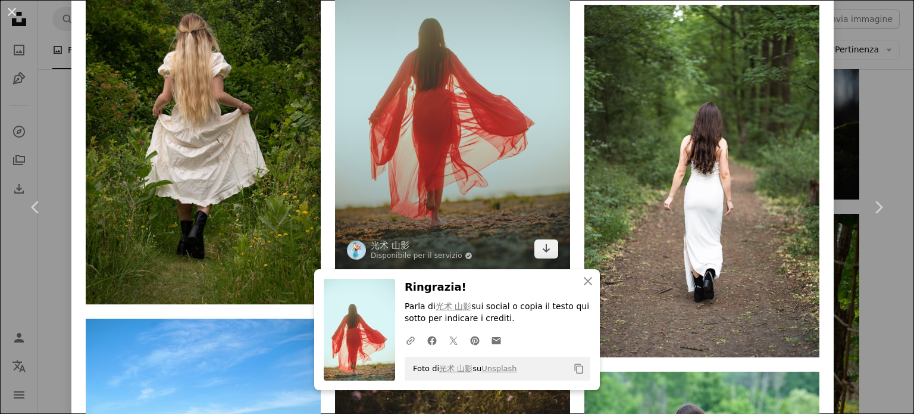
click at [448, 65] on img at bounding box center [452, 93] width 235 height 353
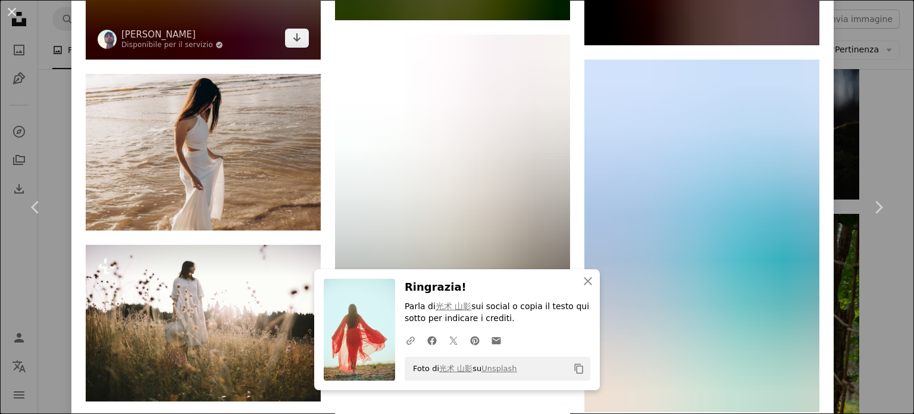
scroll to position [4019, 0]
